Goal: Navigation & Orientation: Find specific page/section

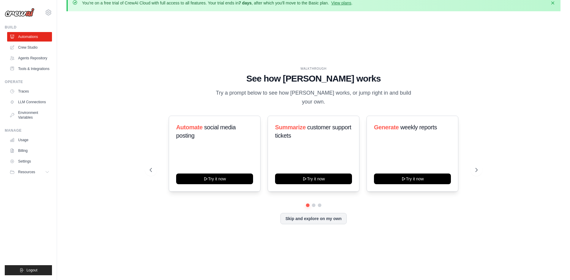
scroll to position [9, 0]
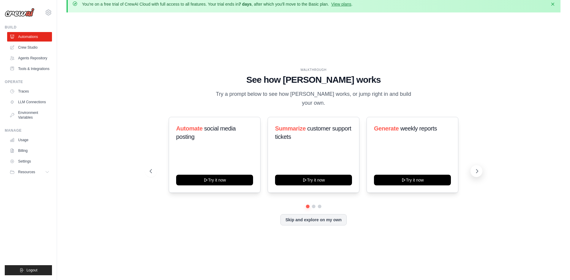
click at [476, 169] on icon at bounding box center [477, 171] width 2 height 4
click at [476, 168] on icon at bounding box center [477, 171] width 6 height 6
click at [29, 46] on link "Crew Studio" at bounding box center [30, 47] width 45 height 9
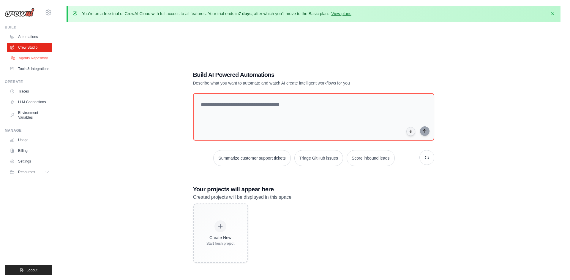
click at [27, 57] on link "Agents Repository" at bounding box center [30, 57] width 45 height 9
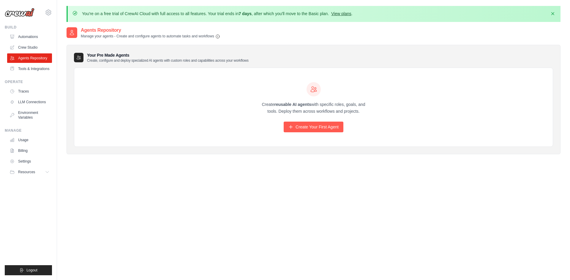
click at [340, 14] on link "View plans" at bounding box center [341, 13] width 20 height 5
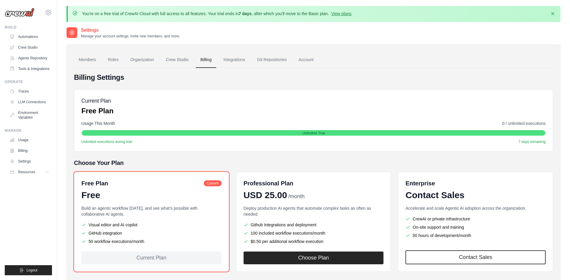
scroll to position [32, 0]
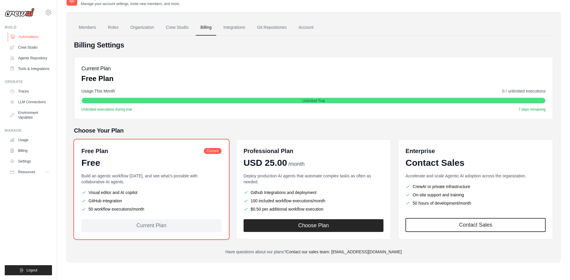
click at [25, 36] on link "Automations" at bounding box center [30, 36] width 45 height 9
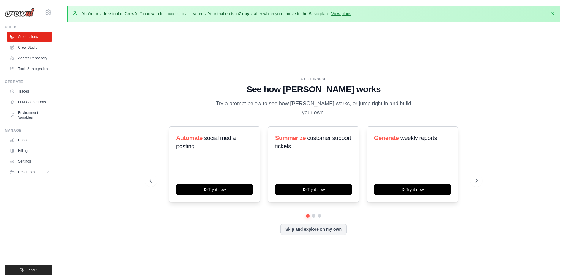
scroll to position [20, 0]
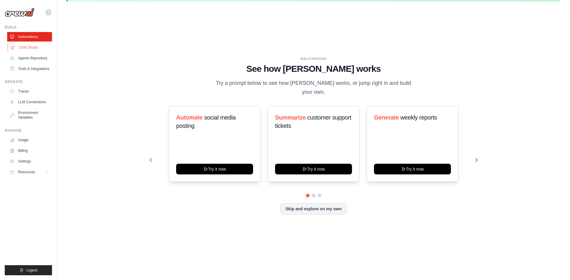
click at [28, 48] on link "Crew Studio" at bounding box center [30, 47] width 45 height 9
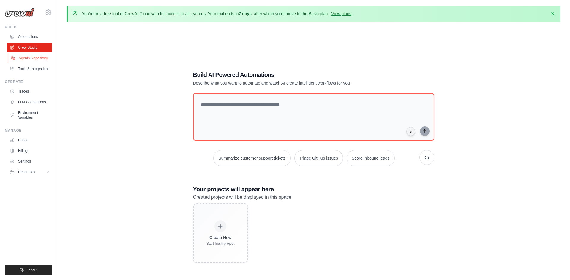
click at [29, 61] on link "Agents Repository" at bounding box center [30, 57] width 45 height 9
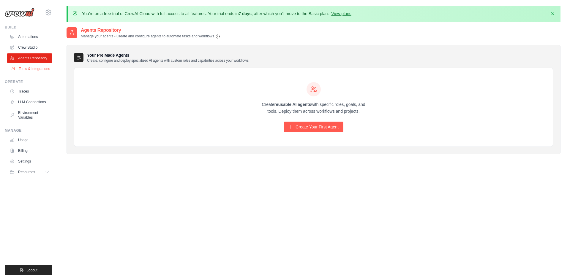
click at [29, 67] on link "Tools & Integrations" at bounding box center [30, 68] width 45 height 9
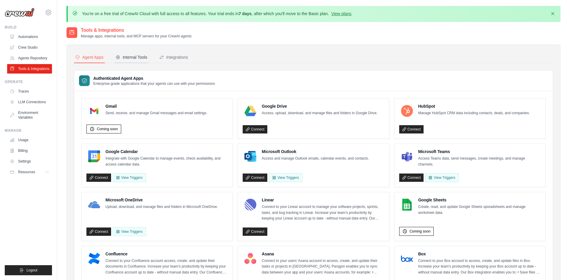
click at [133, 56] on div "Internal Tools" at bounding box center [131, 57] width 32 height 6
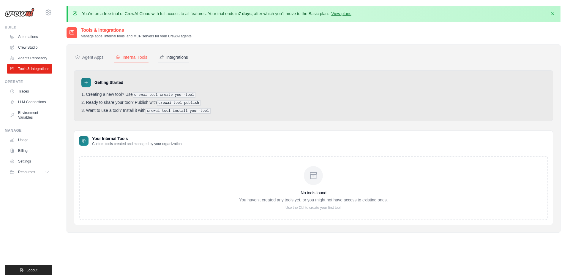
click at [175, 56] on div "Integrations" at bounding box center [173, 57] width 29 height 6
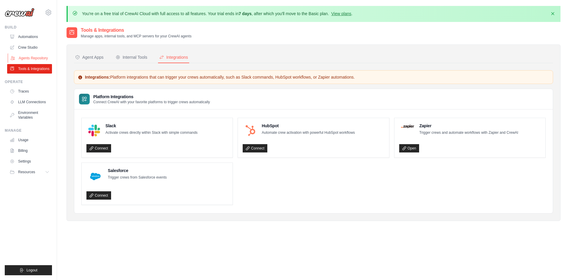
click at [33, 59] on link "Agents Repository" at bounding box center [30, 57] width 45 height 9
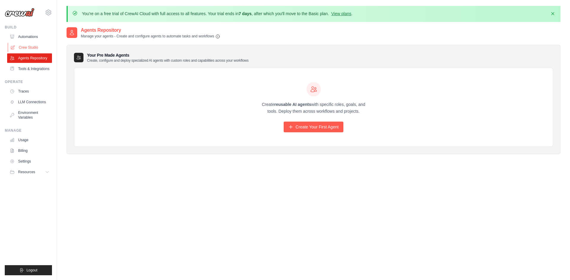
click at [28, 46] on link "Crew Studio" at bounding box center [30, 47] width 45 height 9
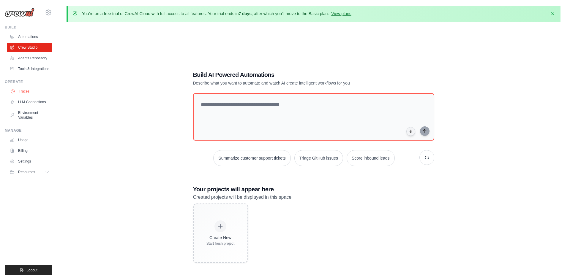
click at [23, 91] on link "Traces" at bounding box center [30, 91] width 45 height 9
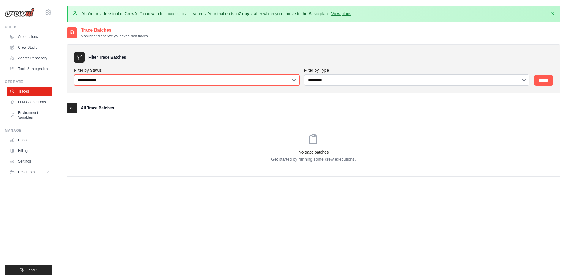
click at [294, 81] on select "**********" at bounding box center [186, 80] width 225 height 11
click at [74, 75] on select "**********" at bounding box center [186, 80] width 225 height 11
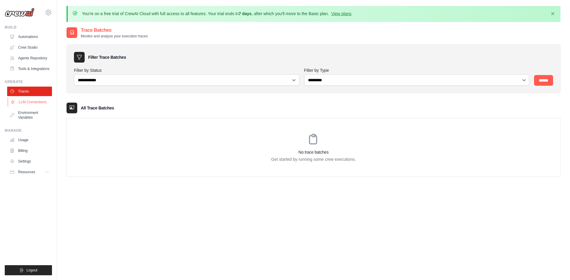
click at [26, 102] on link "LLM Connections" at bounding box center [30, 101] width 45 height 9
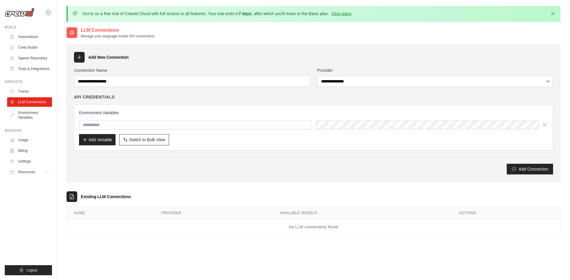
click at [378, 157] on div "**********" at bounding box center [313, 120] width 479 height 107
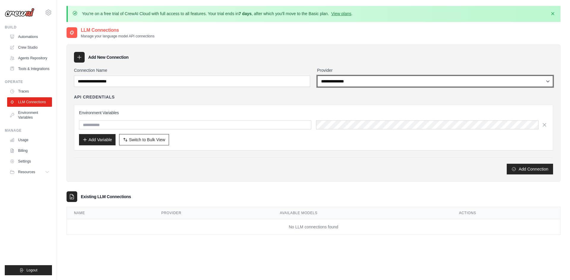
click at [391, 81] on select "**********" at bounding box center [435, 81] width 236 height 11
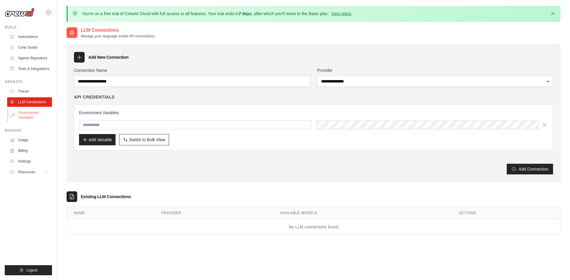
click at [27, 116] on link "Environment Variables" at bounding box center [30, 115] width 45 height 14
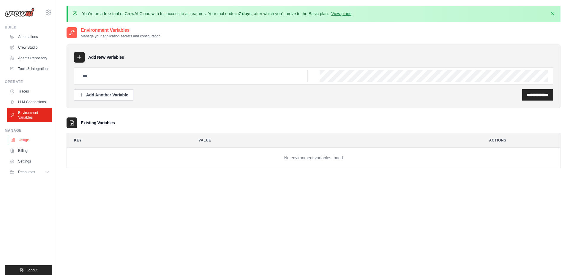
click at [23, 140] on link "Usage" at bounding box center [30, 139] width 45 height 9
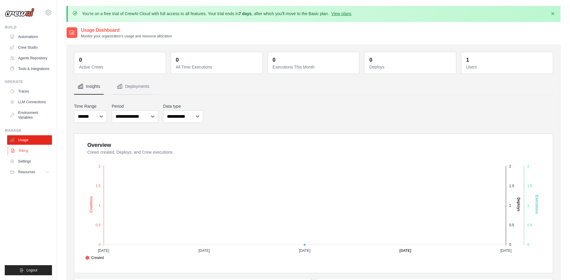
click at [26, 152] on link "Billing" at bounding box center [30, 150] width 45 height 9
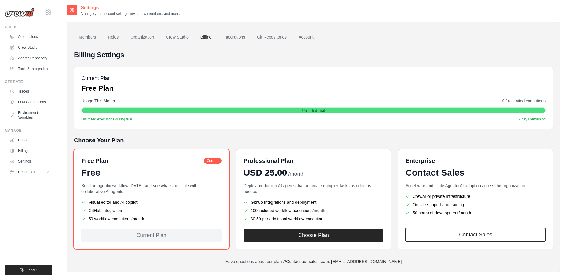
scroll to position [32, 0]
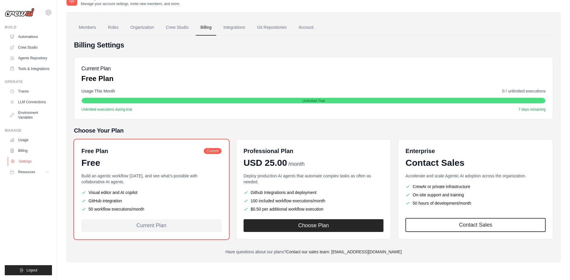
click at [25, 161] on link "Settings" at bounding box center [30, 161] width 45 height 9
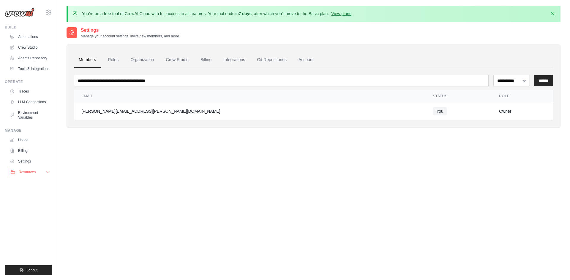
click at [26, 172] on span "Resources" at bounding box center [27, 172] width 17 height 5
click at [31, 181] on span "Documentation" at bounding box center [33, 182] width 24 height 5
click at [27, 191] on span "GitHub" at bounding box center [26, 191] width 11 height 5
click at [33, 210] on span "Video Tutorials" at bounding box center [32, 210] width 23 height 5
click at [308, 61] on link "Account" at bounding box center [306, 60] width 25 height 16
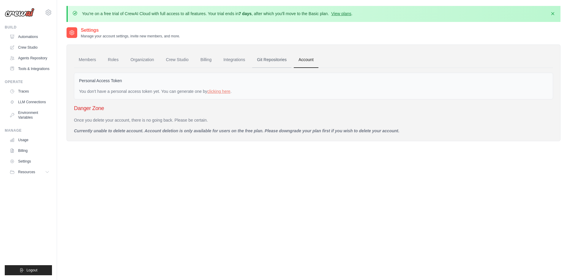
click at [276, 59] on link "Git Repositories" at bounding box center [271, 60] width 39 height 16
click at [230, 59] on link "Integrations" at bounding box center [233, 60] width 31 height 16
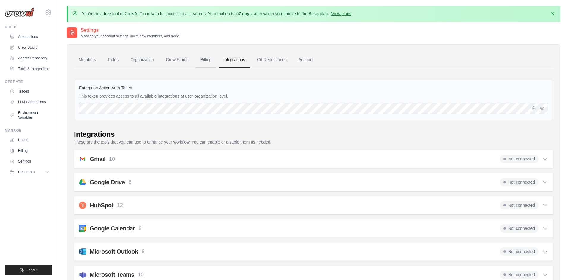
click at [205, 57] on link "Billing" at bounding box center [206, 60] width 20 height 16
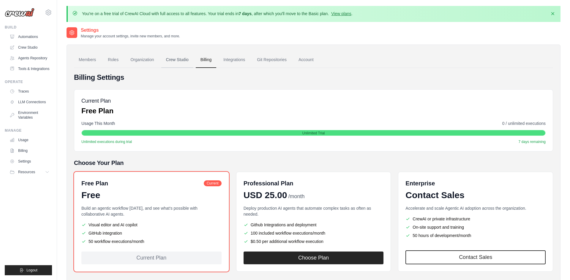
click at [173, 58] on link "Crew Studio" at bounding box center [177, 60] width 32 height 16
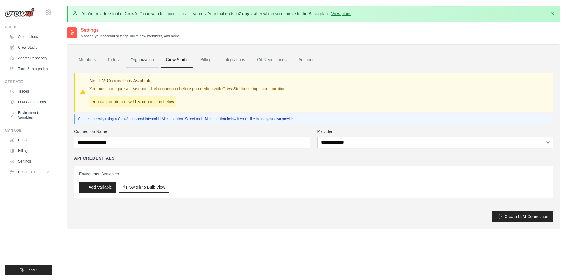
click at [143, 60] on link "Organization" at bounding box center [142, 60] width 33 height 16
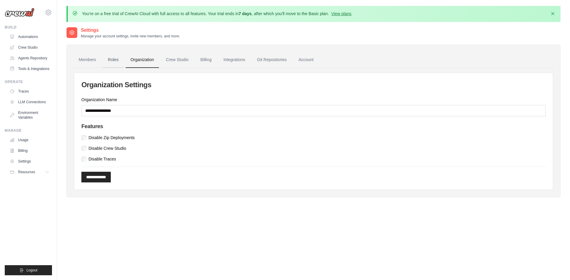
click at [110, 56] on link "Roles" at bounding box center [113, 60] width 20 height 16
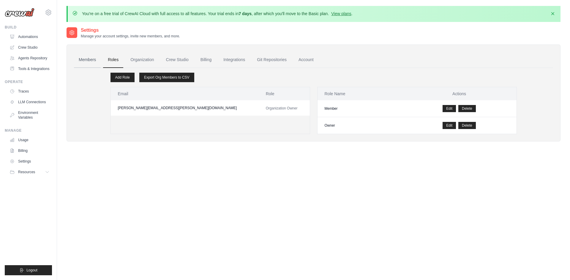
click at [87, 58] on link "Members" at bounding box center [87, 60] width 27 height 16
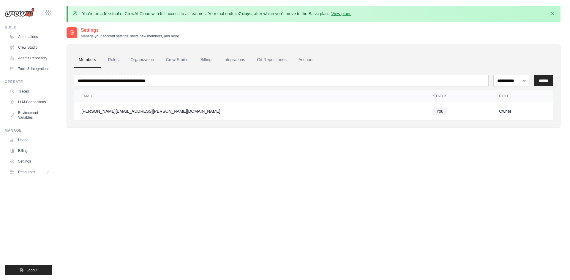
click at [48, 12] on icon at bounding box center [48, 12] width 7 height 7
click at [61, 39] on span "Settings" at bounding box center [73, 37] width 47 height 6
click at [23, 158] on link "Settings" at bounding box center [30, 161] width 45 height 9
